Goal: Transaction & Acquisition: Subscribe to service/newsletter

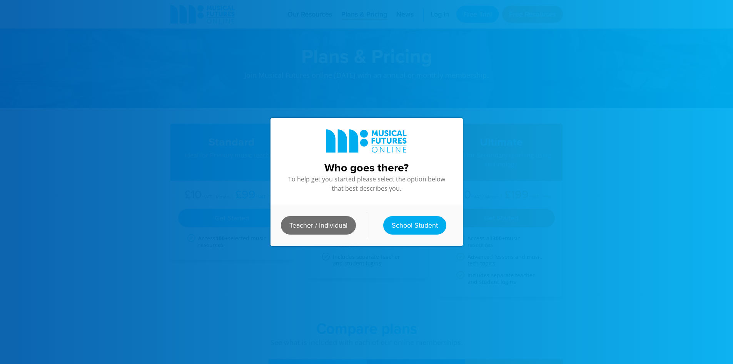
click at [314, 226] on link "Teacher / Individual" at bounding box center [318, 225] width 75 height 18
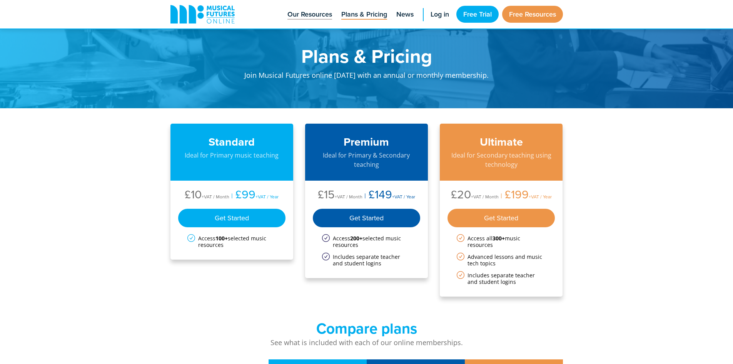
click at [318, 15] on span "Our Resources" at bounding box center [310, 14] width 45 height 10
